Goal: Transaction & Acquisition: Purchase product/service

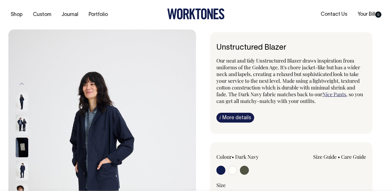
click at [24, 169] on img at bounding box center [22, 170] width 13 height 20
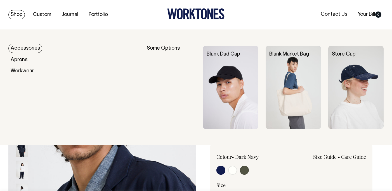
click at [16, 13] on link "Shop" at bounding box center [16, 14] width 17 height 9
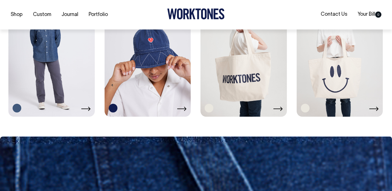
scroll to position [981, 0]
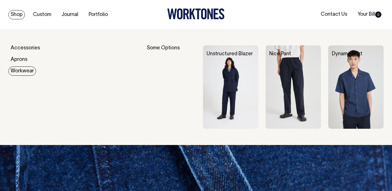
click at [24, 69] on link "Workwear" at bounding box center [22, 70] width 28 height 9
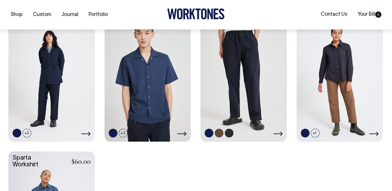
scroll to position [259, 0]
click at [227, 50] on link at bounding box center [244, 75] width 86 height 128
